Goal: Task Accomplishment & Management: Manage account settings

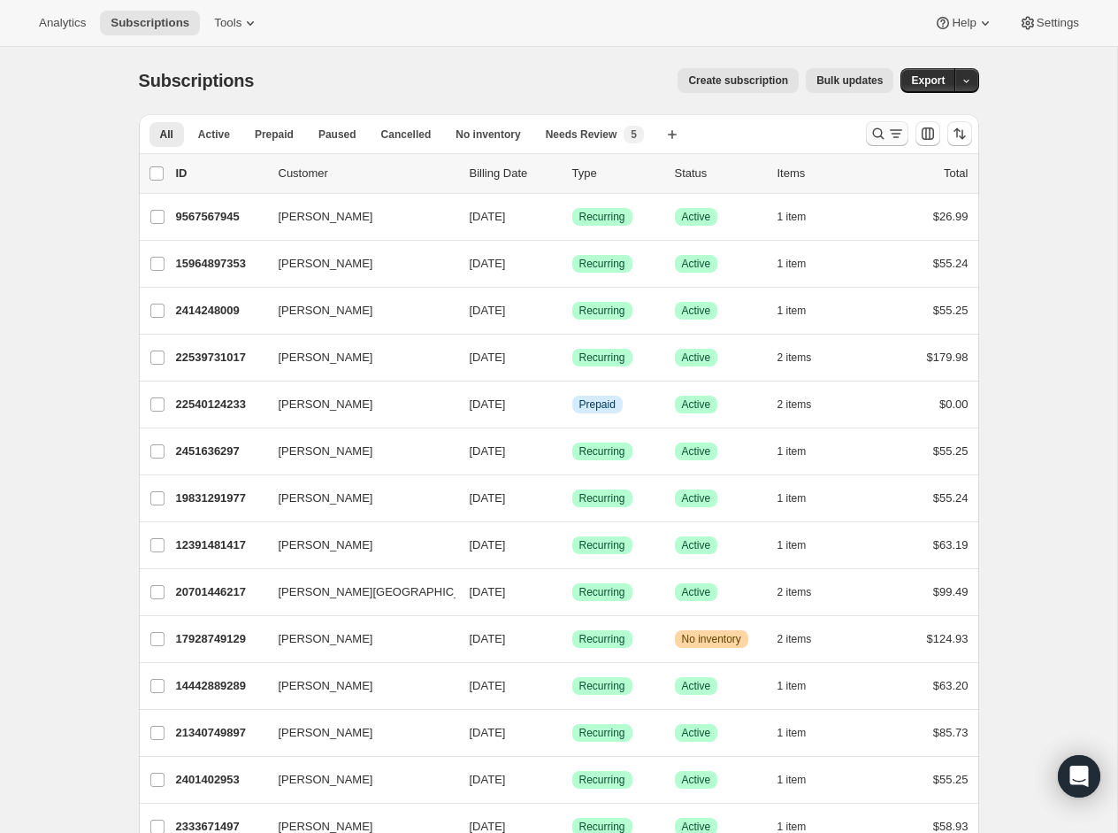
click at [878, 129] on icon "Search and filter results" at bounding box center [879, 134] width 18 height 18
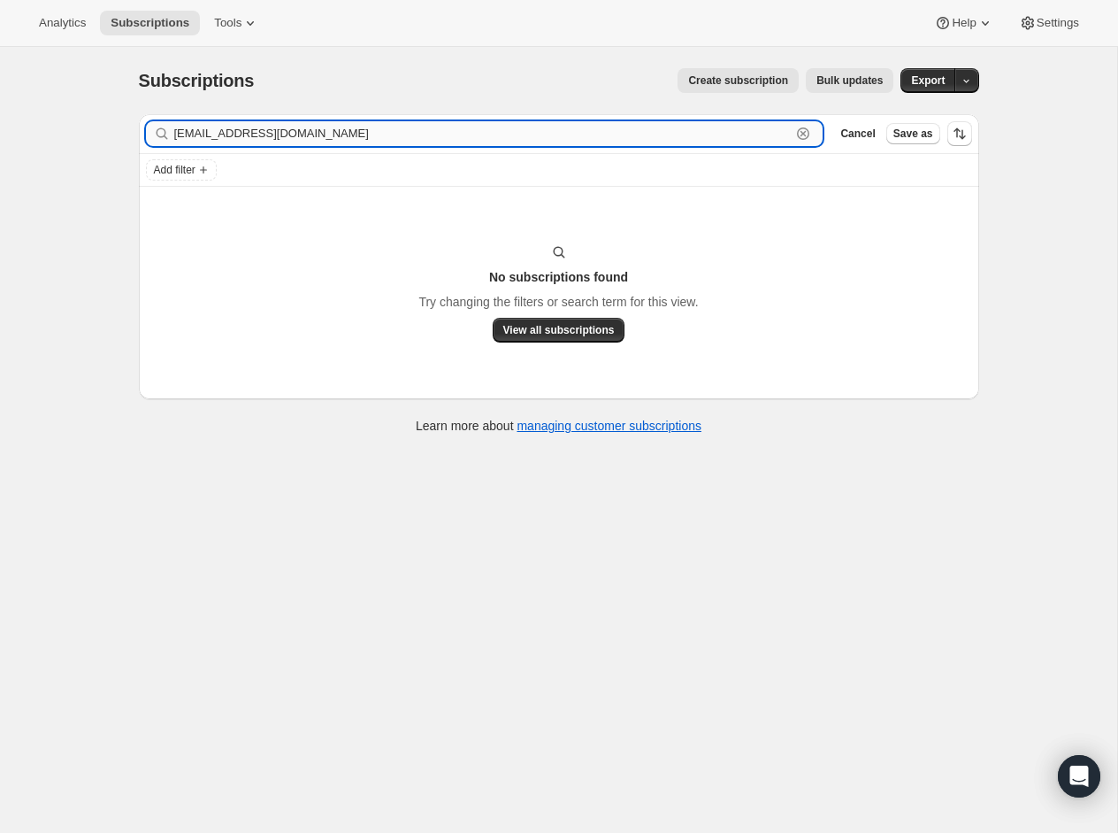
click at [227, 130] on input "[EMAIL_ADDRESS][DOMAIN_NAME]" at bounding box center [483, 133] width 618 height 25
paste input "[PERSON_NAME].[PERSON_NAME]"
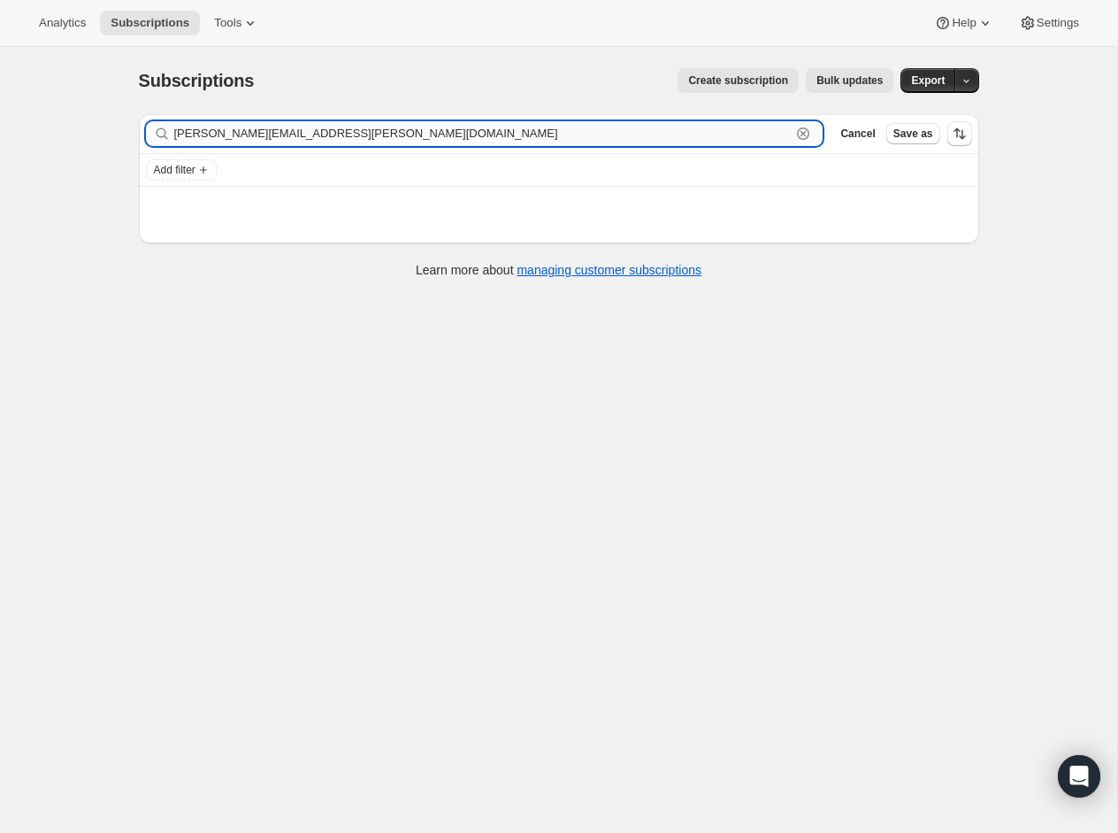
type input "[PERSON_NAME][EMAIL_ADDRESS][PERSON_NAME][DOMAIN_NAME]"
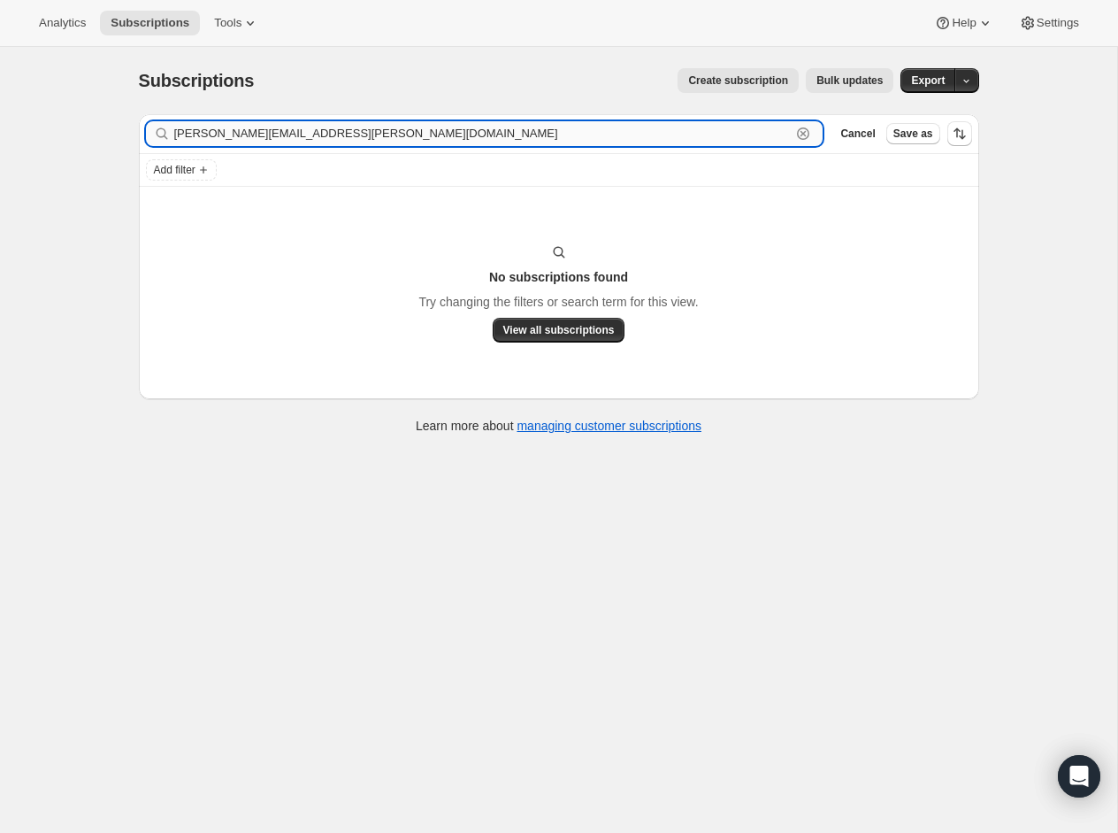
click at [235, 130] on input "[PERSON_NAME][EMAIL_ADDRESS][PERSON_NAME][DOMAIN_NAME]" at bounding box center [483, 133] width 618 height 25
click at [222, 129] on input "[PERSON_NAME][EMAIL_ADDRESS][PERSON_NAME][DOMAIN_NAME]" at bounding box center [483, 133] width 618 height 25
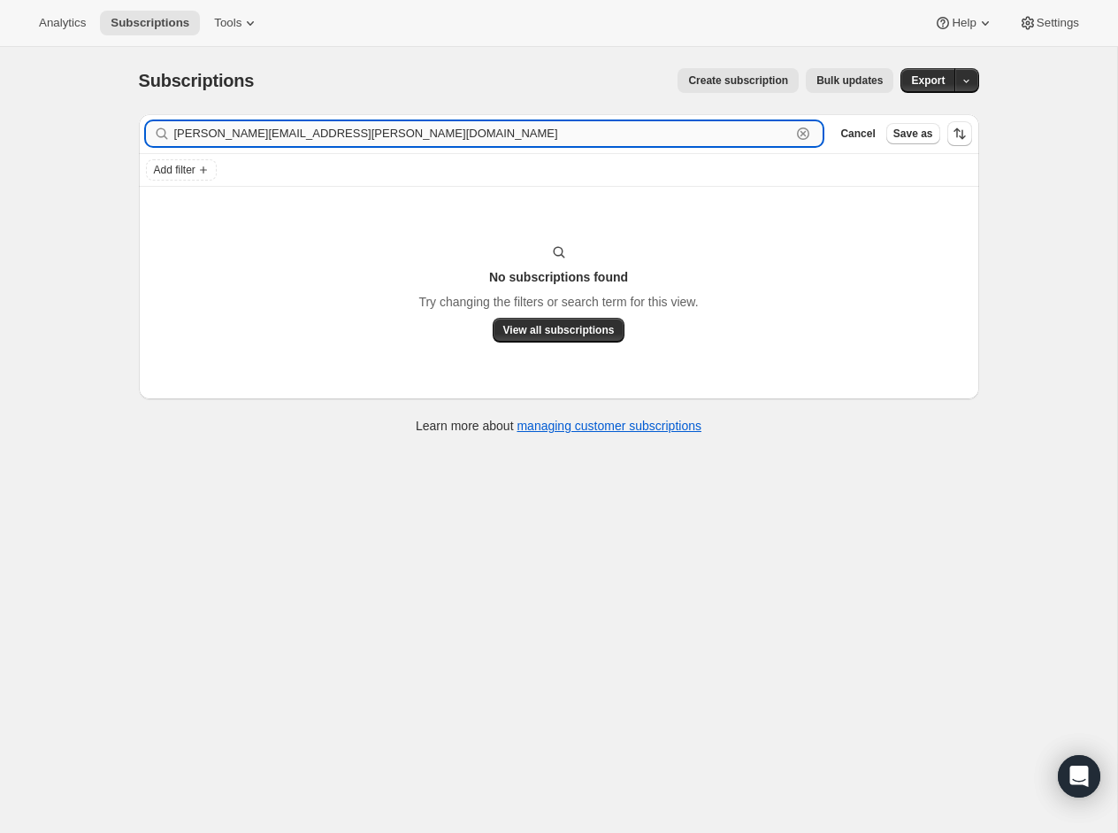
click at [222, 129] on input "[PERSON_NAME][EMAIL_ADDRESS][PERSON_NAME][DOMAIN_NAME]" at bounding box center [483, 133] width 618 height 25
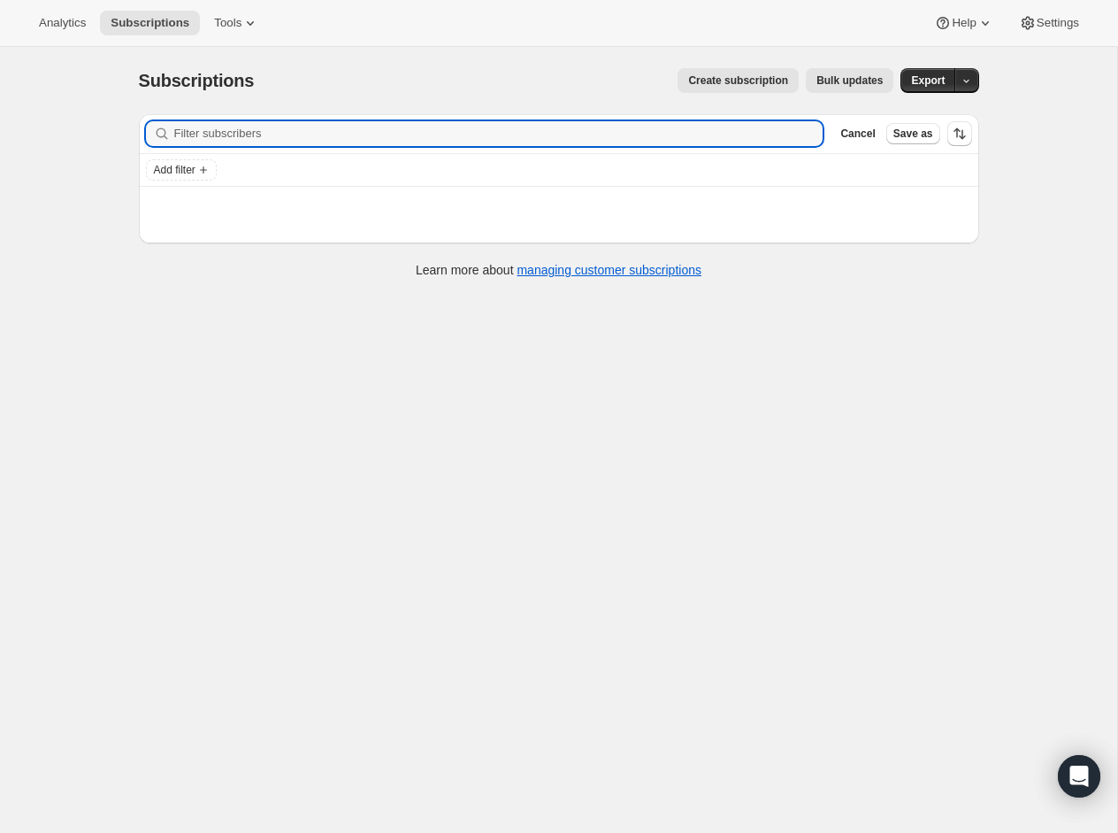
click at [255, 82] on div "Subscriptions" at bounding box center [200, 80] width 123 height 25
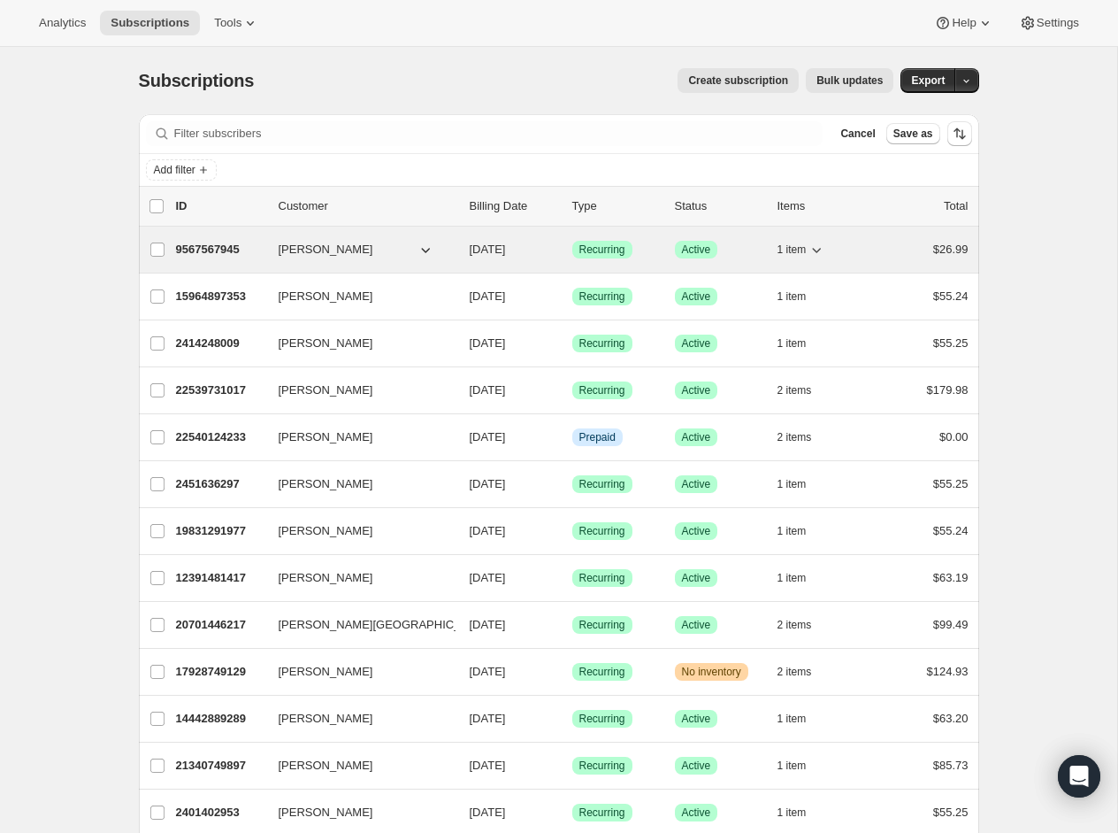
click at [299, 243] on span "[PERSON_NAME]" at bounding box center [326, 250] width 95 height 18
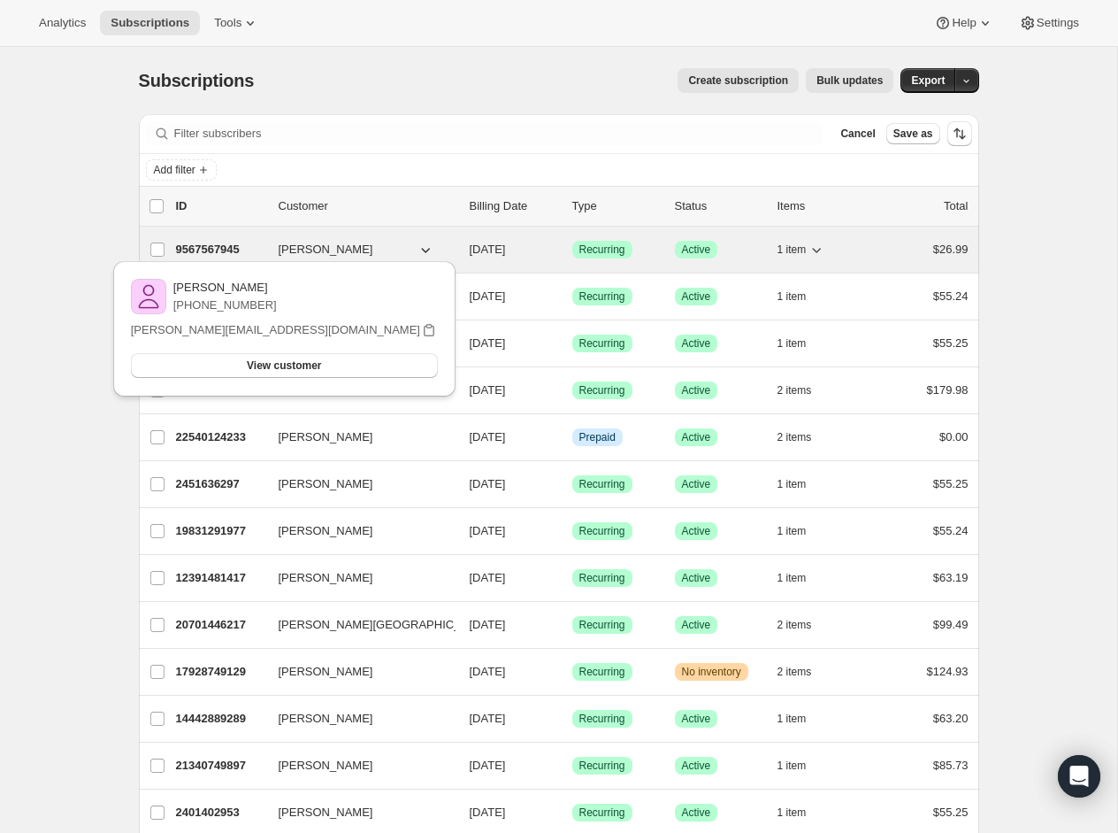
click at [234, 241] on p "9567567945" at bounding box center [220, 250] width 88 height 18
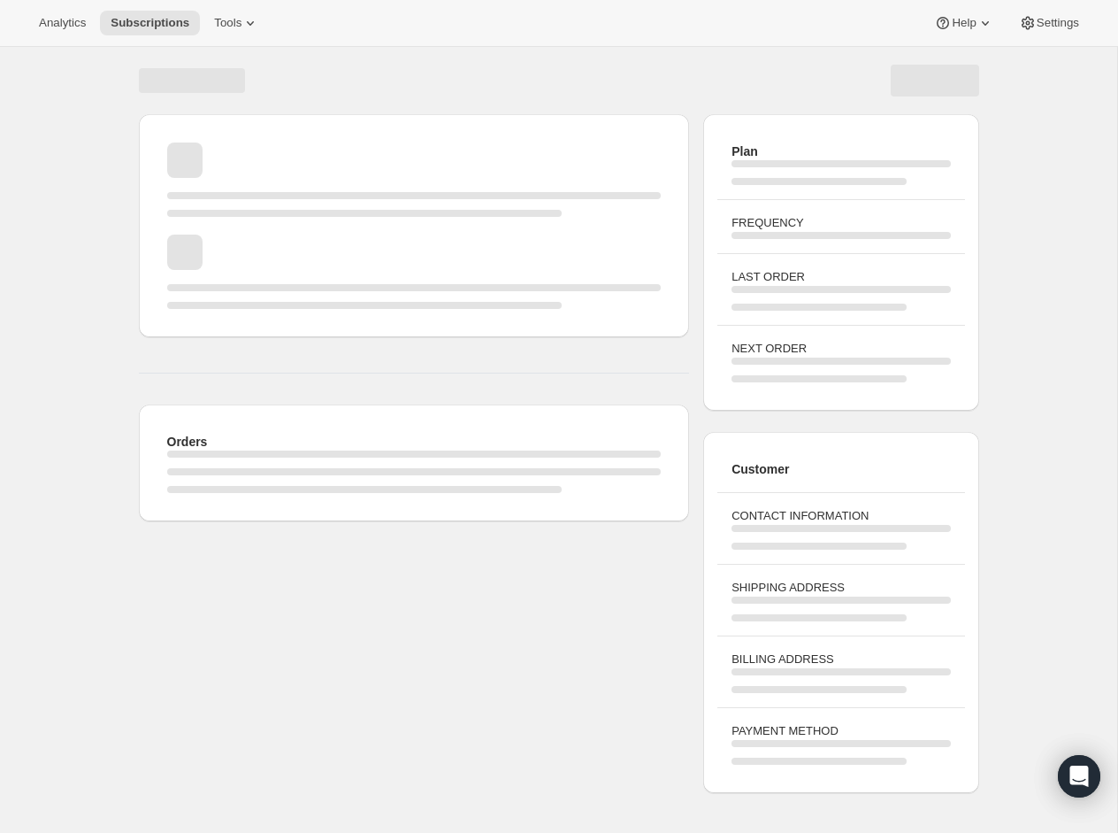
click at [233, 245] on div "Page loading" at bounding box center [414, 271] width 495 height 74
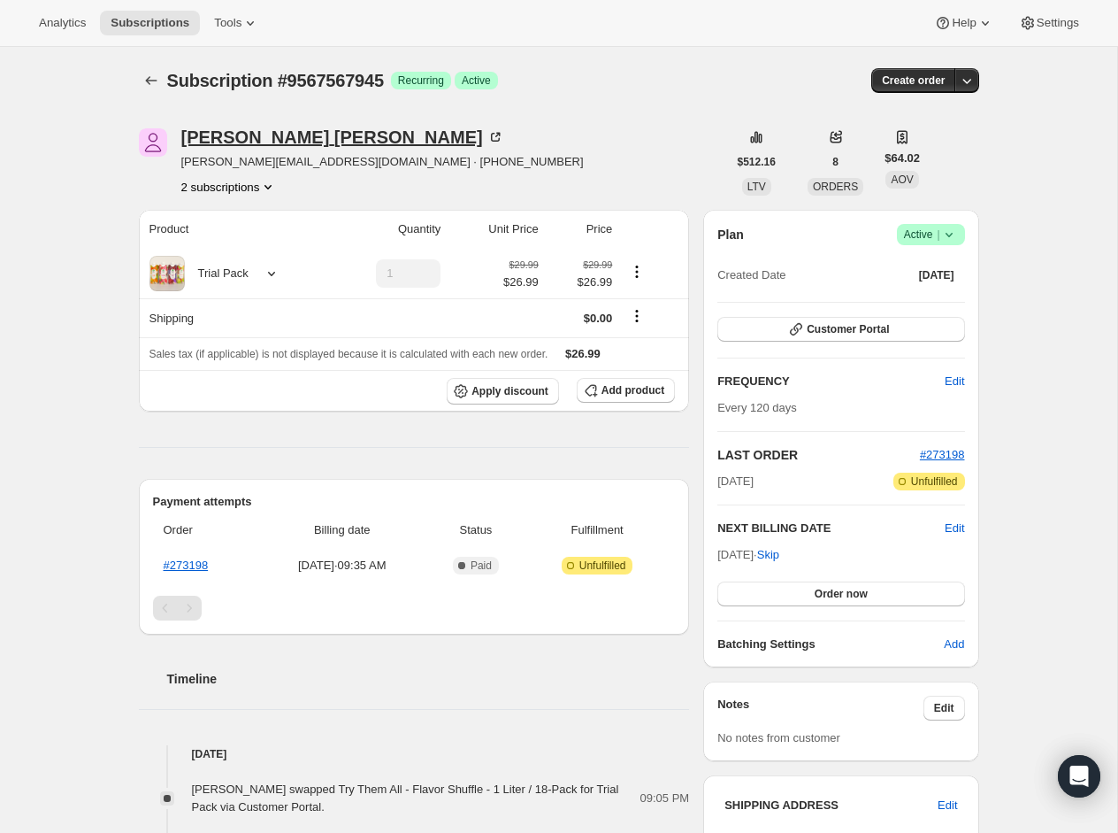
click at [487, 139] on icon at bounding box center [496, 137] width 18 height 18
